Goal: Find contact information: Find contact information

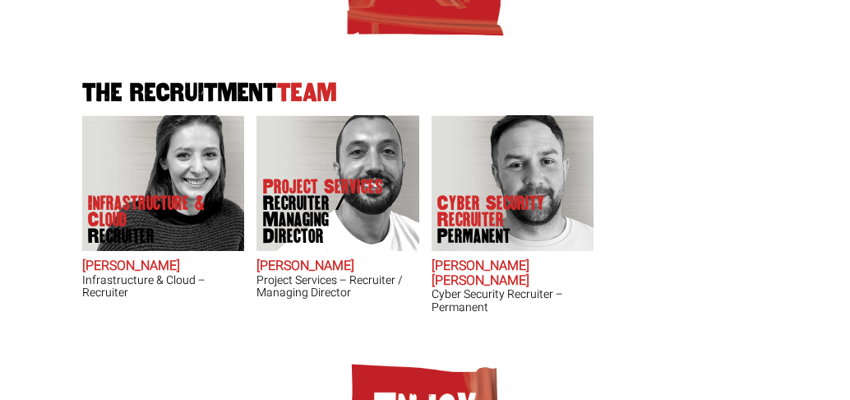
scroll to position [564, 0]
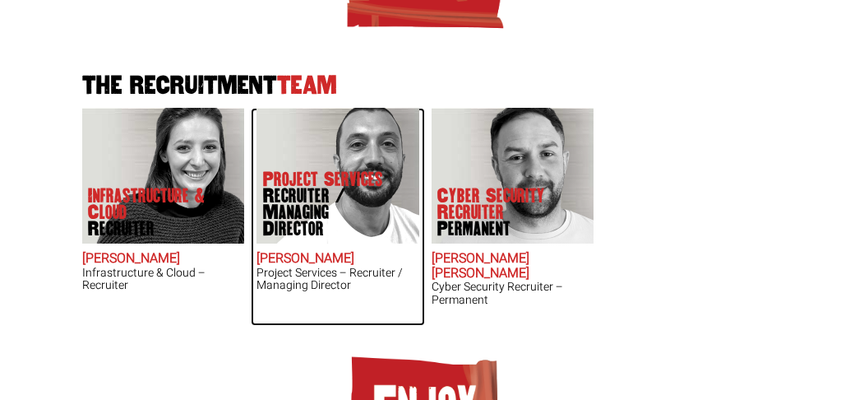
click at [319, 252] on h2 "[PERSON_NAME]" at bounding box center [338, 259] width 163 height 15
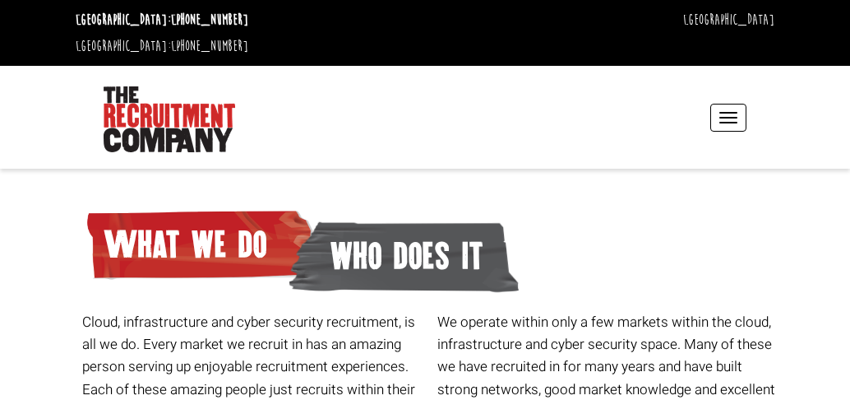
click at [732, 117] on span "button" at bounding box center [728, 118] width 18 height 2
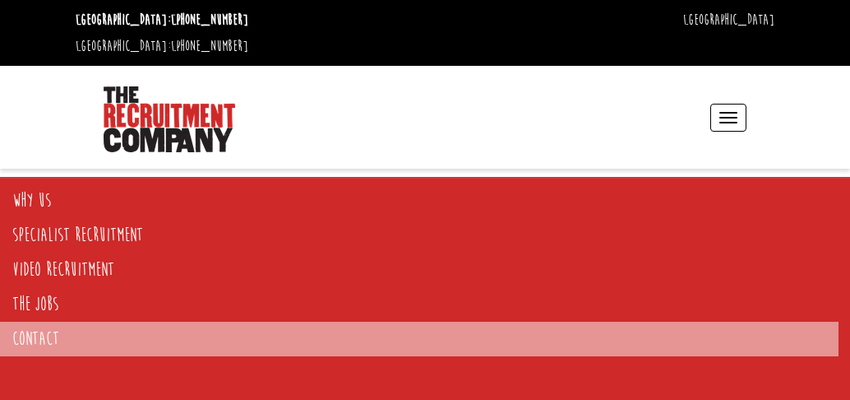
click at [38, 338] on link "Contact" at bounding box center [419, 338] width 839 height 35
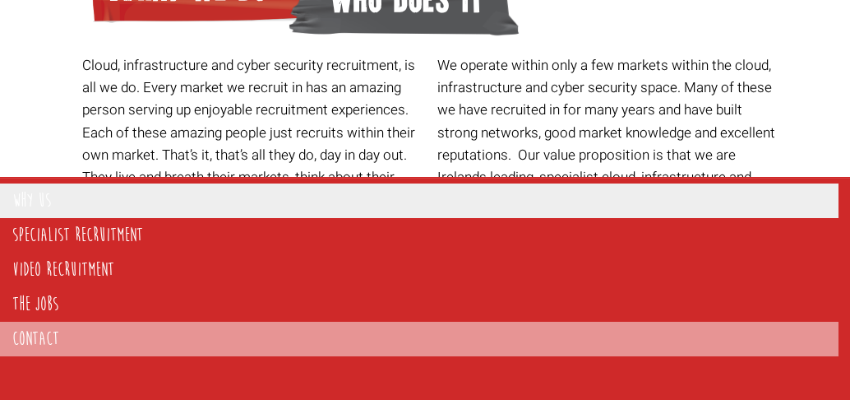
scroll to position [276, 0]
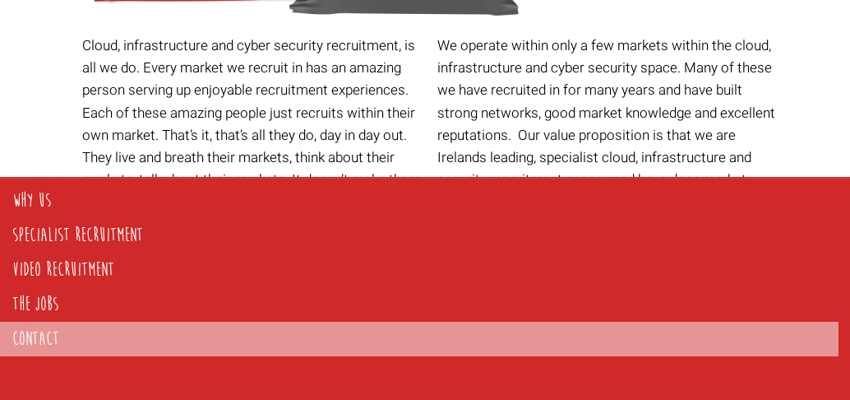
click at [58, 339] on link "Contact" at bounding box center [419, 338] width 839 height 35
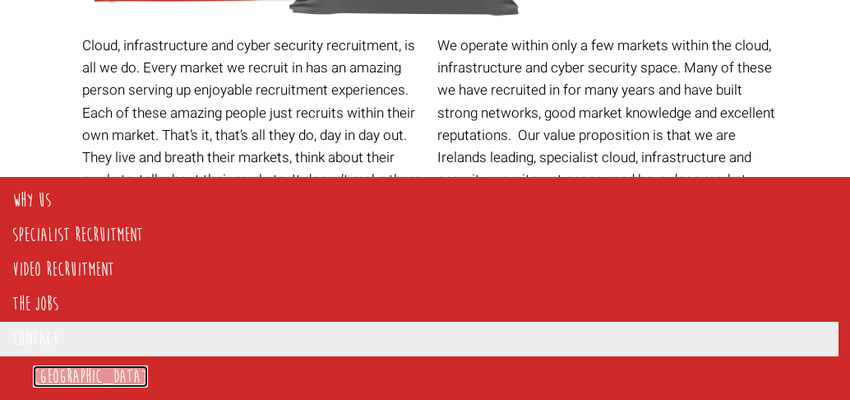
click at [58, 368] on link "[GEOGRAPHIC_DATA]" at bounding box center [90, 376] width 115 height 22
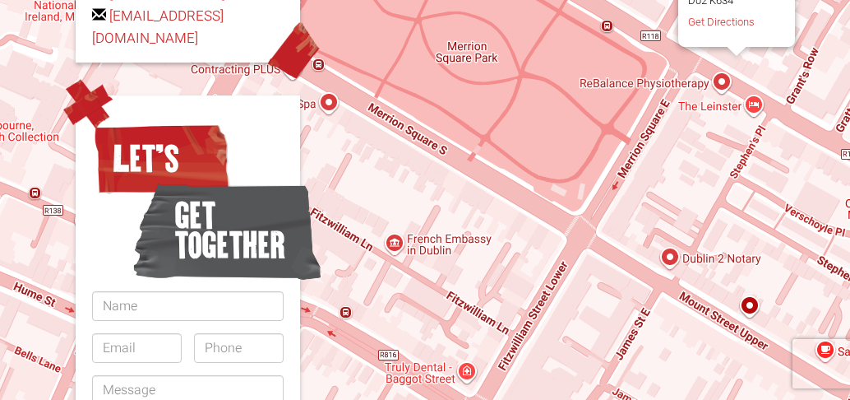
scroll to position [580, 0]
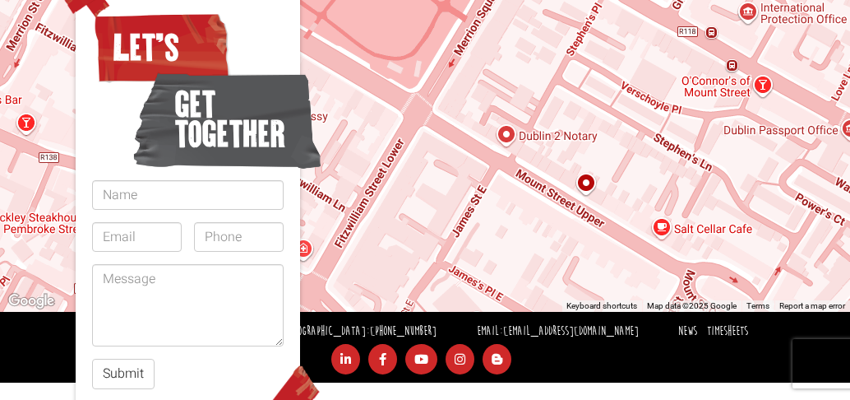
drag, startPoint x: 571, startPoint y: 210, endPoint x: 439, endPoint y: 182, distance: 135.3
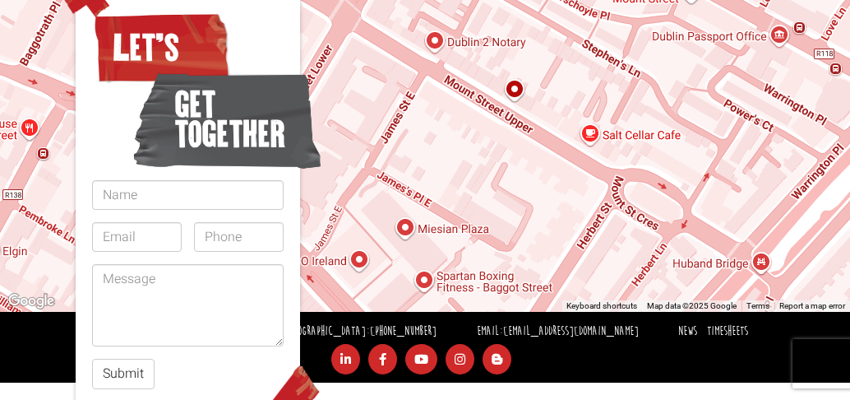
drag, startPoint x: 490, startPoint y: 202, endPoint x: 405, endPoint y: 95, distance: 136.4
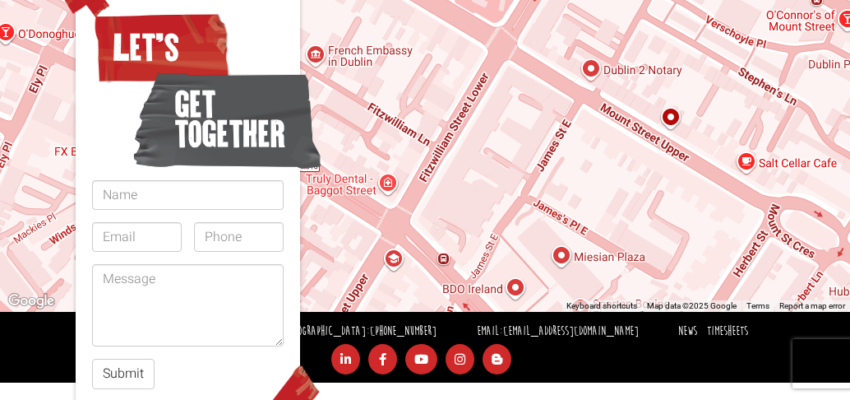
drag, startPoint x: 502, startPoint y: 175, endPoint x: 742, endPoint y: 280, distance: 261.0
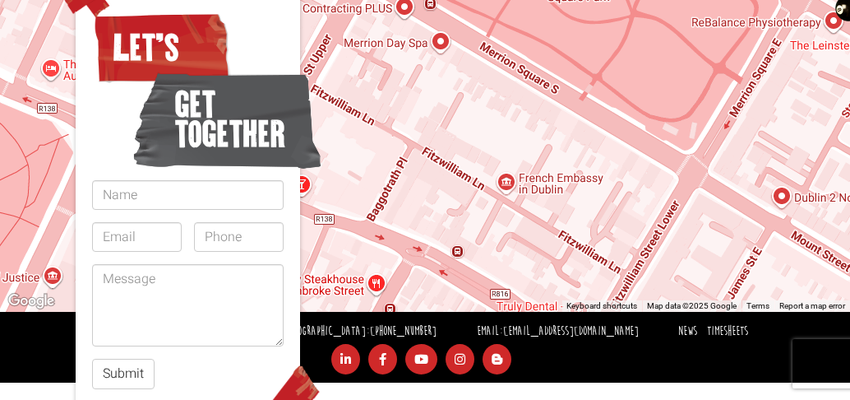
drag, startPoint x: 650, startPoint y: 198, endPoint x: 680, endPoint y: 223, distance: 39.2
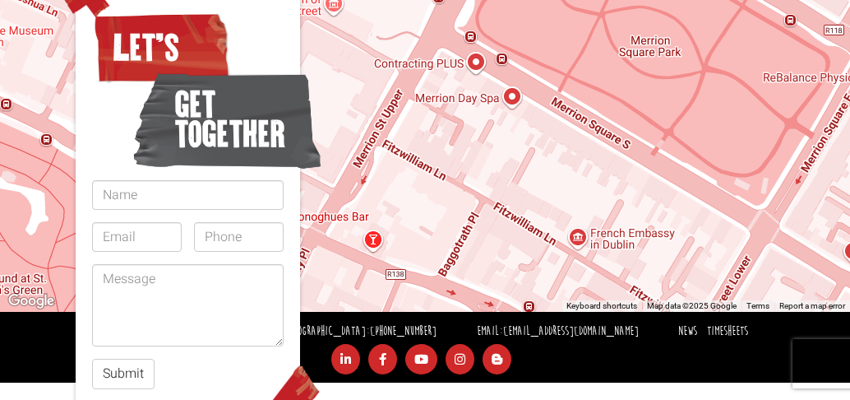
drag, startPoint x: 632, startPoint y: 196, endPoint x: 673, endPoint y: 232, distance: 54.2
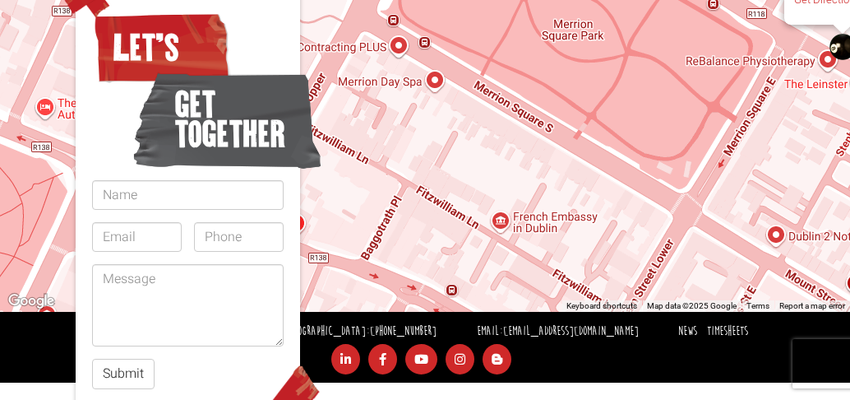
drag, startPoint x: 598, startPoint y: 172, endPoint x: 416, endPoint y: 133, distance: 185.8
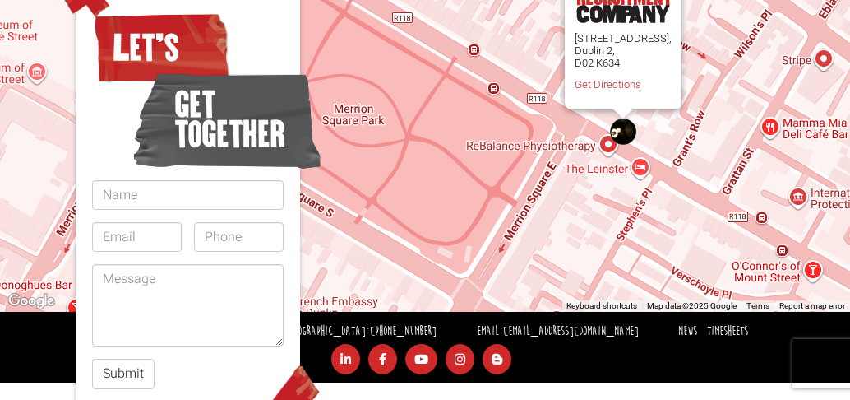
drag, startPoint x: 629, startPoint y: 95, endPoint x: 463, endPoint y: 162, distance: 179.2
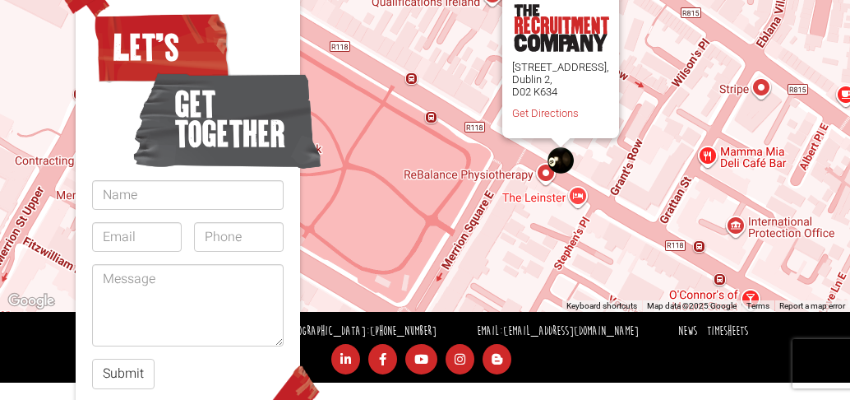
drag, startPoint x: 602, startPoint y: 169, endPoint x: 541, endPoint y: 197, distance: 67.3
